Goal: Find specific page/section: Find specific page/section

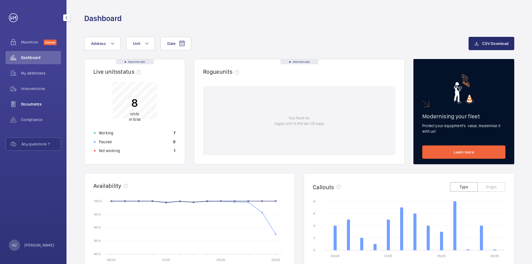
click at [32, 109] on div "Documents" at bounding box center [33, 103] width 55 height 13
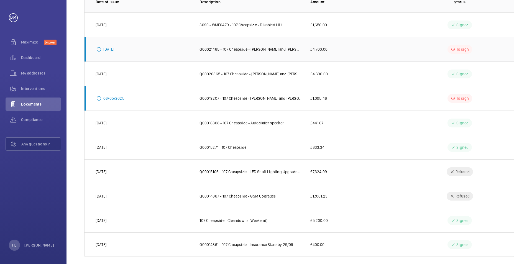
scroll to position [100, 0]
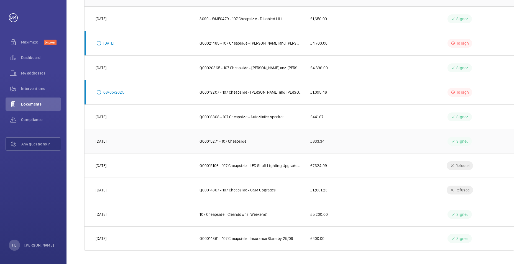
click at [241, 120] on p "Q00015271 - 107 Cheapside" at bounding box center [222, 141] width 47 height 6
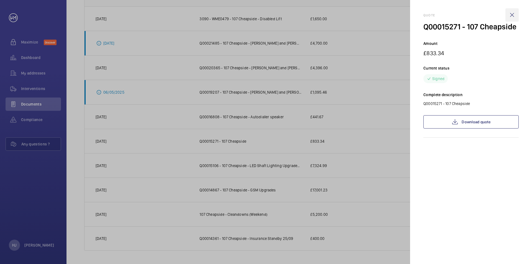
click at [263, 13] on wm-front-icon-button at bounding box center [511, 14] width 13 height 13
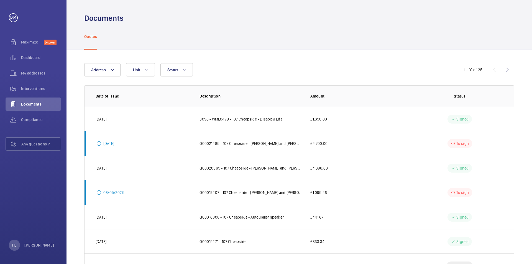
scroll to position [0, 0]
click at [263, 70] on wm-front-icon-button at bounding box center [506, 69] width 13 height 13
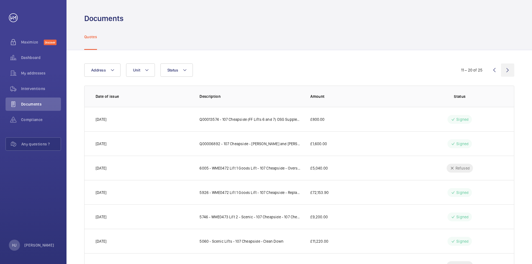
click at [263, 70] on wm-front-icon-button at bounding box center [506, 69] width 13 height 13
click at [44, 88] on span "Interventions" at bounding box center [41, 89] width 40 height 6
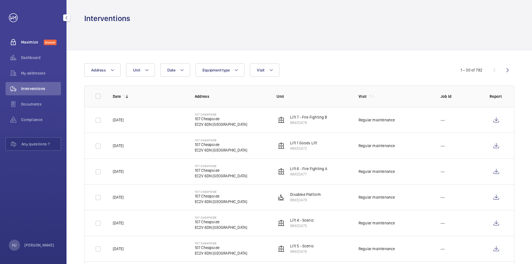
click at [31, 42] on span "Maximize" at bounding box center [32, 42] width 23 height 6
